Goal: Task Accomplishment & Management: Complete application form

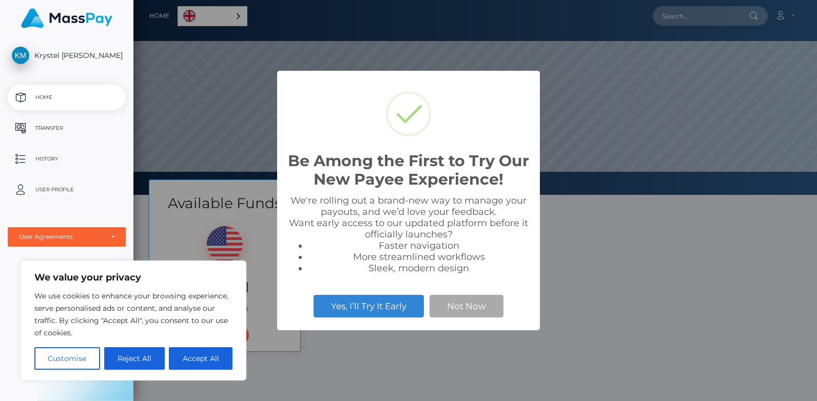
scroll to position [195, 683]
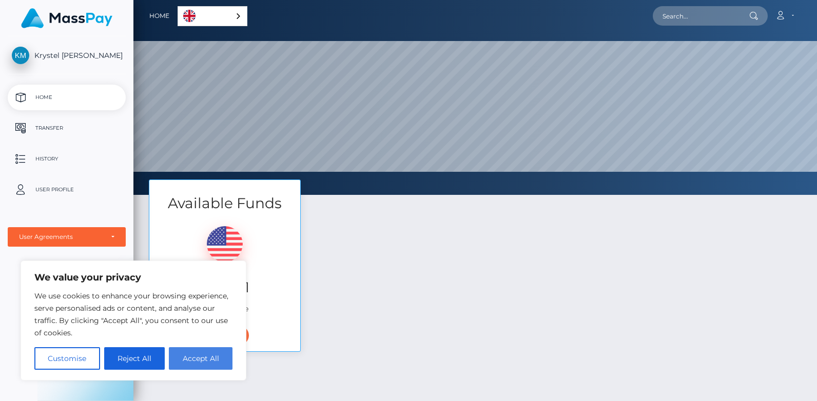
click at [212, 357] on button "Accept All" at bounding box center [201, 358] width 64 height 23
checkbox input "true"
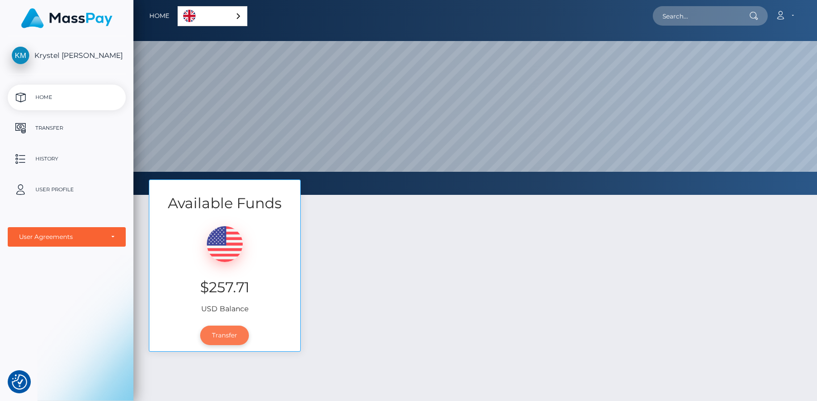
click at [223, 336] on link "Transfer" at bounding box center [224, 335] width 49 height 19
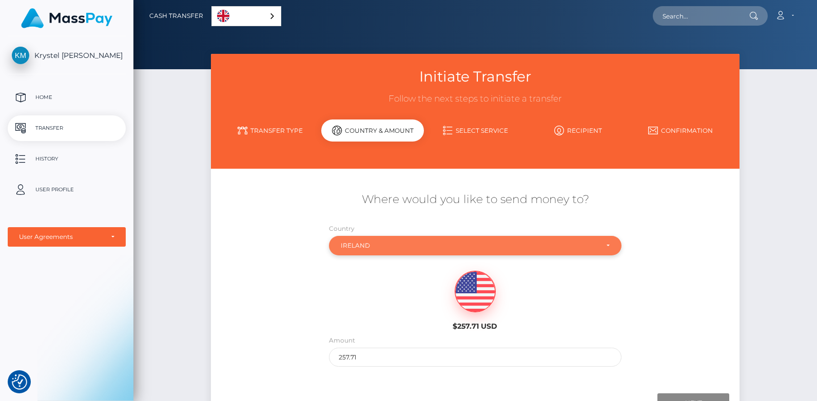
click at [608, 246] on div "Ireland" at bounding box center [475, 246] width 269 height 8
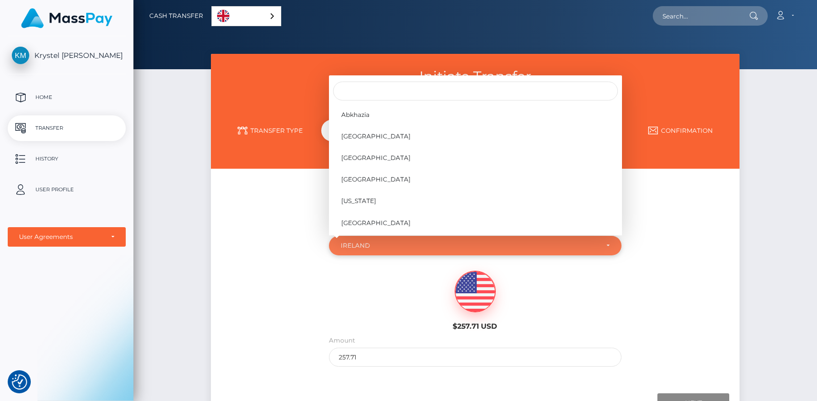
scroll to position [1803, 0]
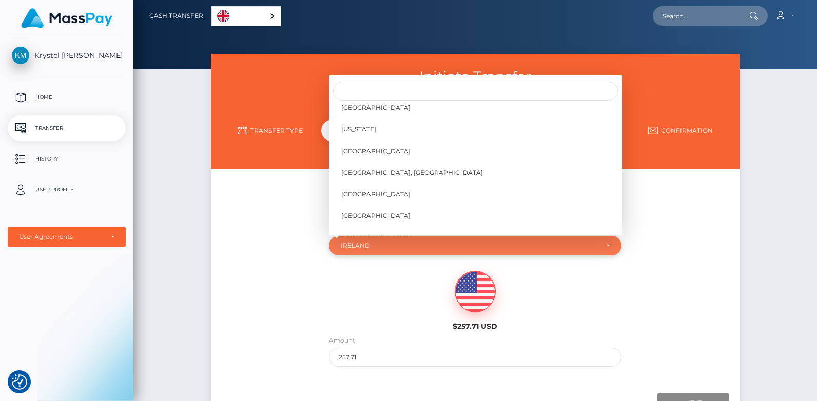
click at [569, 244] on div "Ireland" at bounding box center [470, 246] width 258 height 8
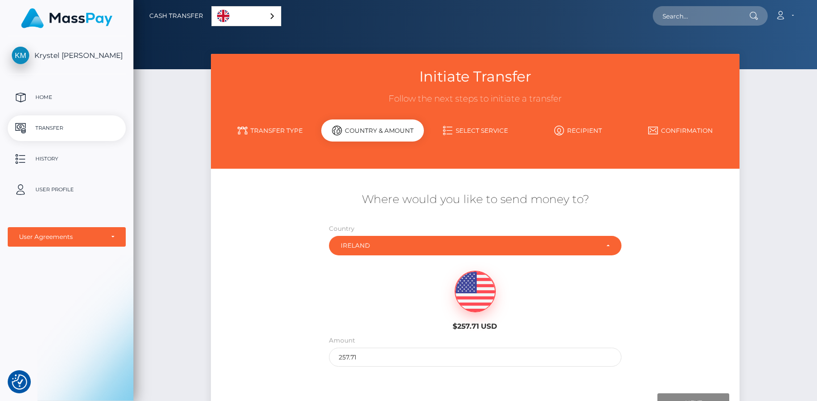
click at [470, 298] on img at bounding box center [475, 291] width 40 height 41
click at [735, 397] on div "Next Finish Previous" at bounding box center [475, 403] width 528 height 32
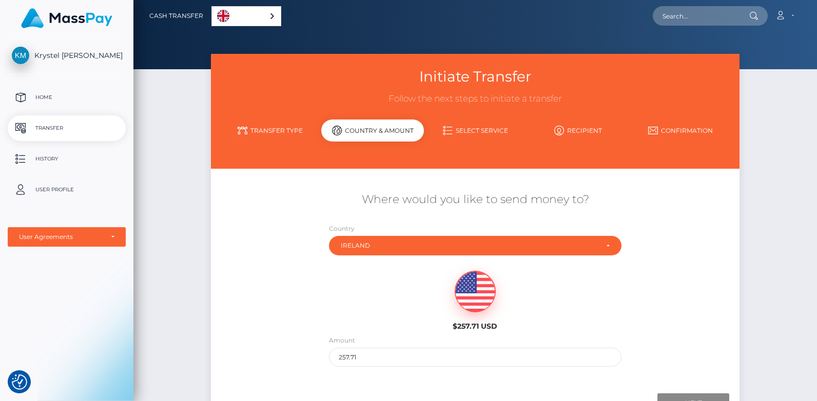
click at [735, 397] on div "Next Finish Previous" at bounding box center [475, 403] width 528 height 32
click at [813, 394] on div "Initiate Transfer Follow the next steps to initiate a transfer Transfer Type Co…" at bounding box center [474, 249] width 683 height 391
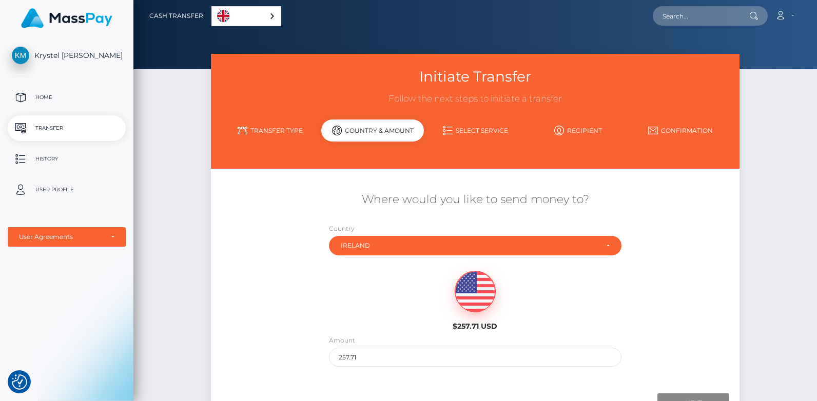
click at [813, 394] on div "Initiate Transfer Follow the next steps to initiate a transfer Transfer Type Co…" at bounding box center [474, 249] width 683 height 391
click at [702, 395] on input "Next" at bounding box center [693, 402] width 72 height 19
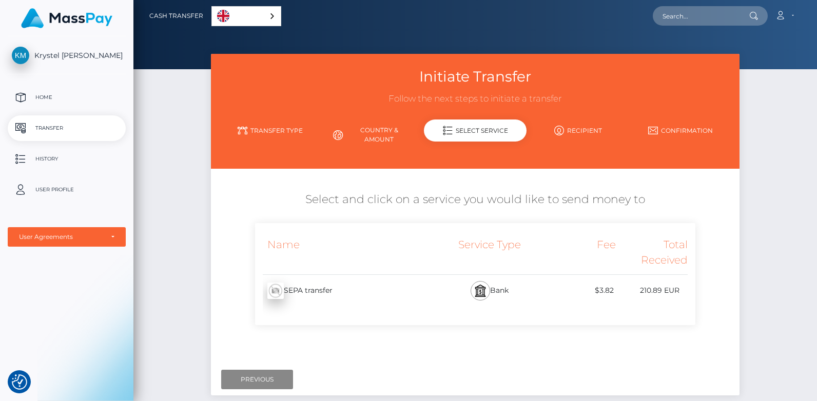
click at [474, 289] on img at bounding box center [480, 291] width 12 height 12
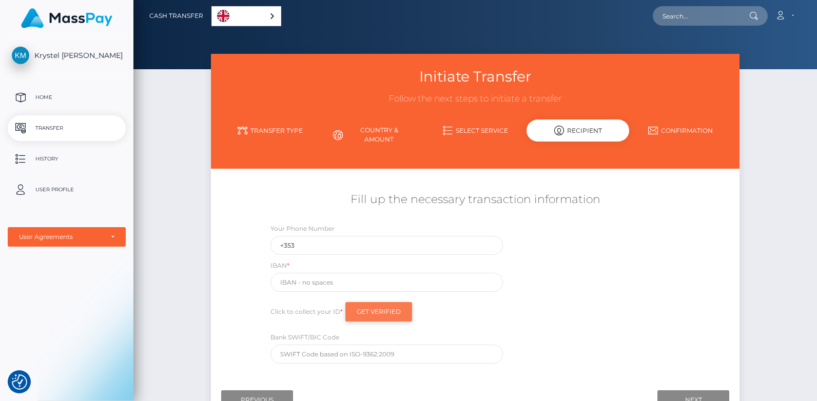
click at [399, 306] on input "Get Verified" at bounding box center [378, 311] width 67 height 19
click at [324, 248] on input "+353" at bounding box center [386, 245] width 232 height 19
type input "[PHONE_NUMBER]"
click at [331, 282] on input "text" at bounding box center [386, 282] width 232 height 19
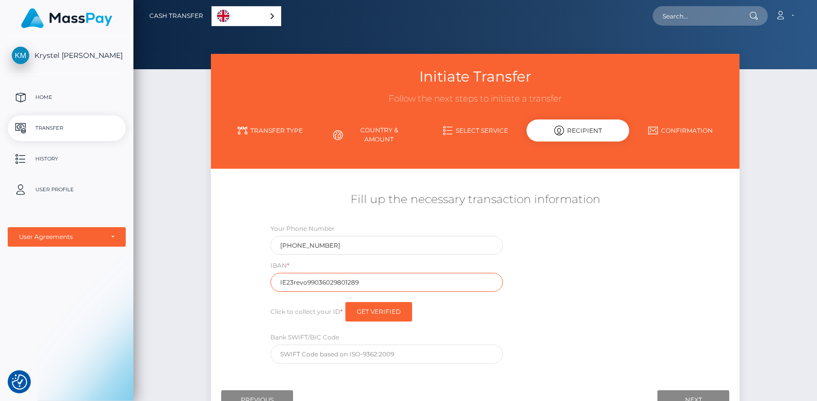
click at [334, 283] on input "IE23revo99036029801289" at bounding box center [386, 282] width 232 height 19
click at [423, 281] on input "[FINANCIAL_ID]" at bounding box center [386, 282] width 232 height 19
type input "[FINANCIAL_ID]"
click at [389, 307] on input "Get Verified" at bounding box center [378, 311] width 67 height 19
click at [671, 391] on input "Next" at bounding box center [693, 399] width 72 height 19
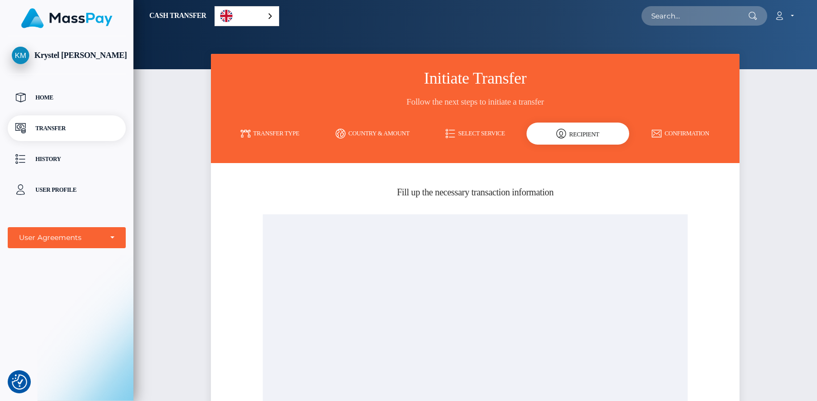
click at [94, 128] on p "Transfer" at bounding box center [67, 128] width 110 height 15
